Goal: Navigation & Orientation: Find specific page/section

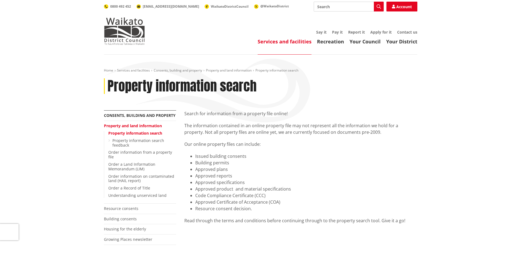
scroll to position [27, 0]
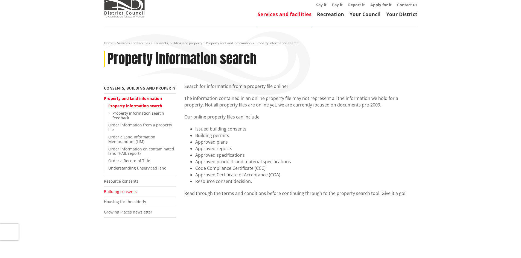
click at [117, 189] on link "Building consents" at bounding box center [120, 191] width 33 height 5
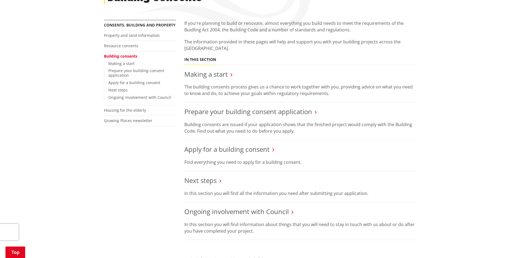
scroll to position [82, 0]
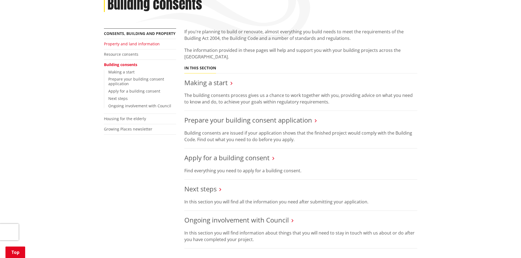
click at [136, 42] on link "Property and land information" at bounding box center [132, 43] width 56 height 5
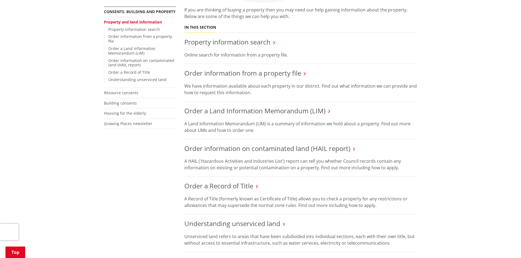
scroll to position [27, 0]
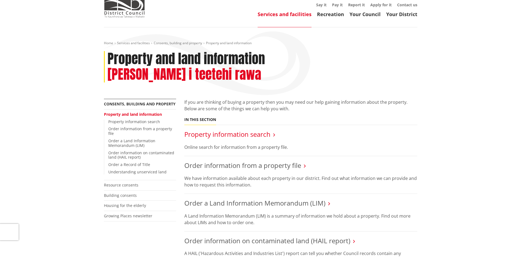
click at [206, 130] on link "Property information search" at bounding box center [227, 134] width 86 height 9
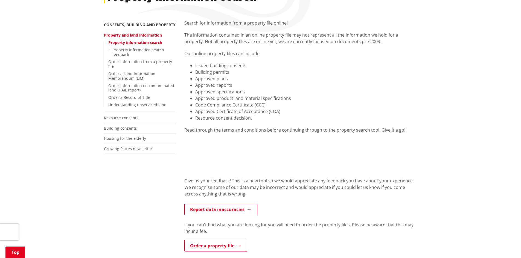
scroll to position [109, 0]
